Goal: Task Accomplishment & Management: Manage account settings

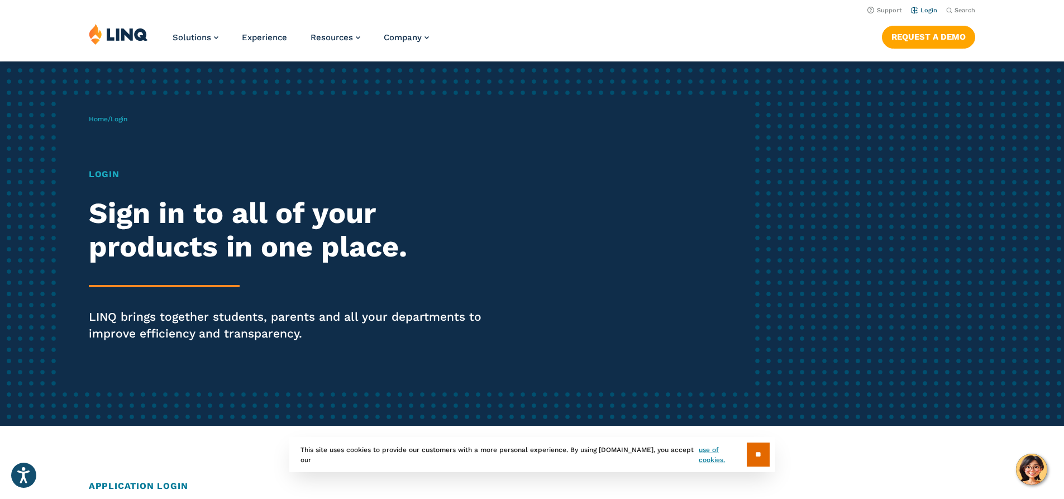
click at [930, 11] on link "Login" at bounding box center [924, 10] width 26 height 7
click at [931, 9] on link "Login" at bounding box center [924, 10] width 26 height 7
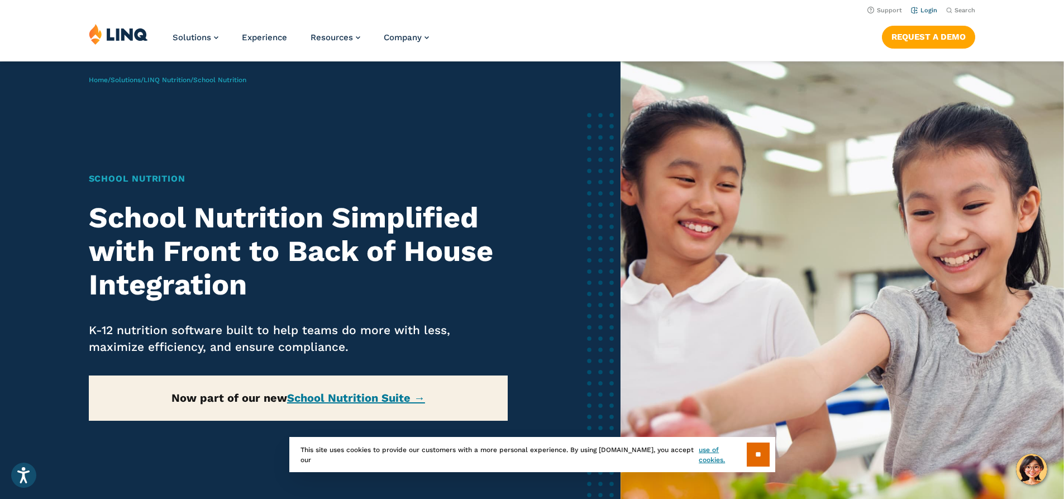
click at [920, 9] on link "Login" at bounding box center [924, 10] width 26 height 7
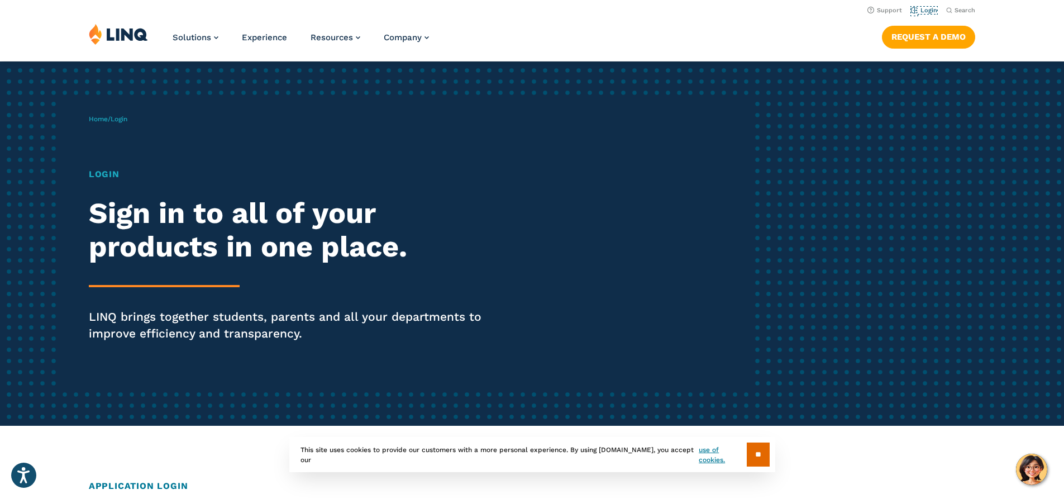
click at [920, 9] on link "Login" at bounding box center [924, 10] width 26 height 7
click at [749, 460] on input "**" at bounding box center [758, 454] width 23 height 24
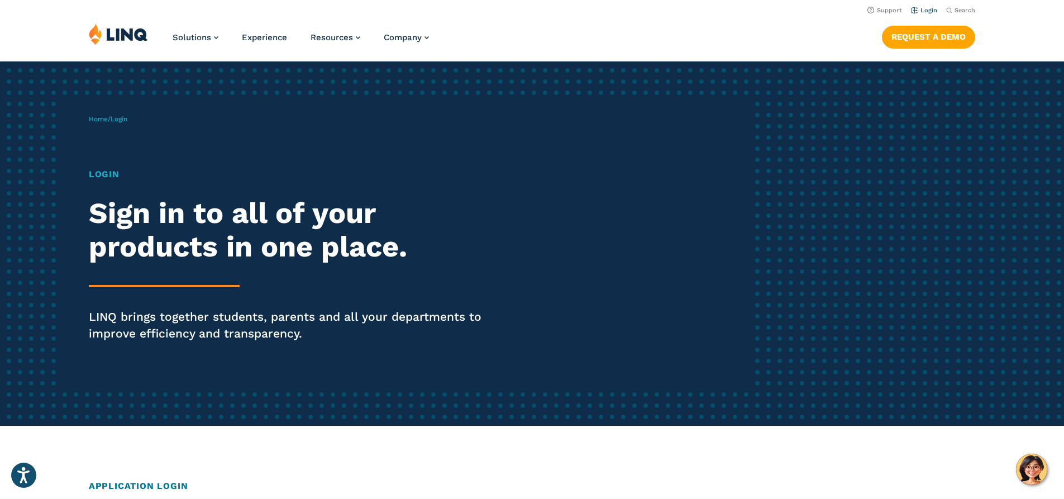
click at [928, 12] on link "Login" at bounding box center [924, 10] width 26 height 7
